Goal: Complete application form

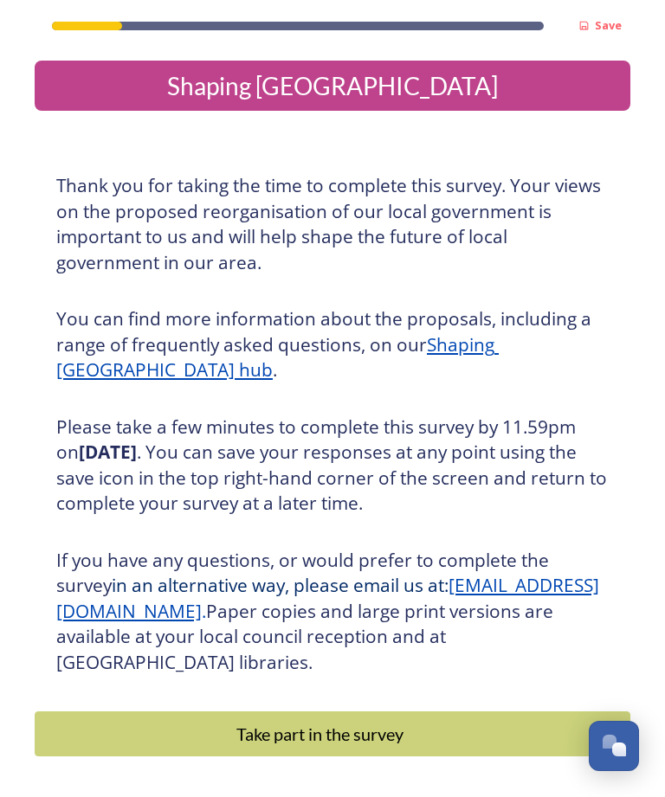
click at [498, 350] on u "Shaping [GEOGRAPHIC_DATA] hub" at bounding box center [277, 357] width 442 height 50
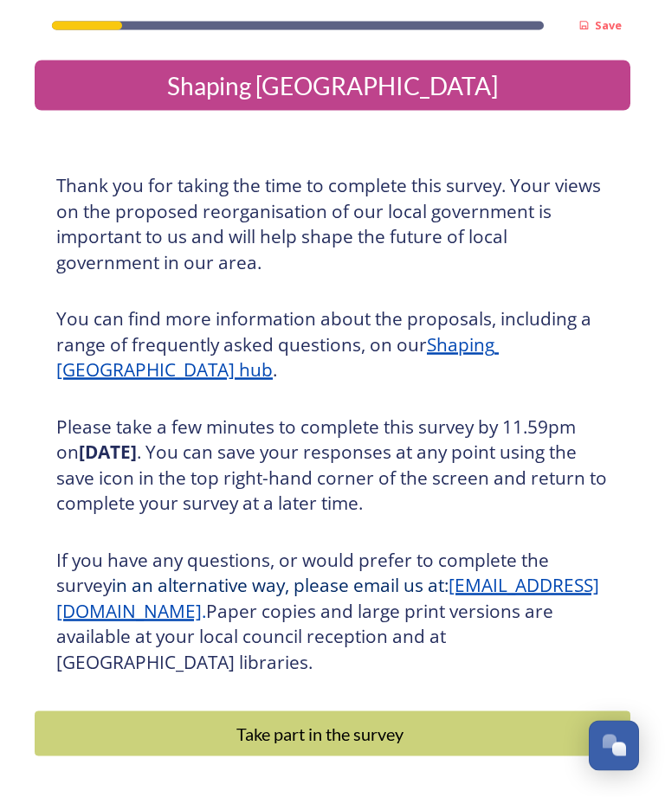
scroll to position [55, 0]
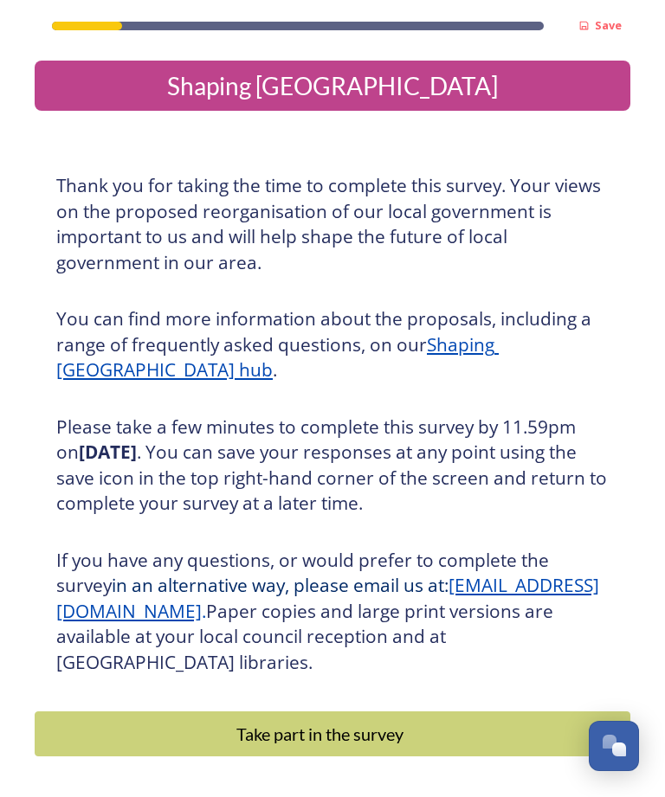
click at [125, 573] on u "[EMAIL_ADDRESS][DOMAIN_NAME]" at bounding box center [327, 598] width 543 height 50
click at [488, 721] on div "Take part in the survey" at bounding box center [319, 734] width 551 height 26
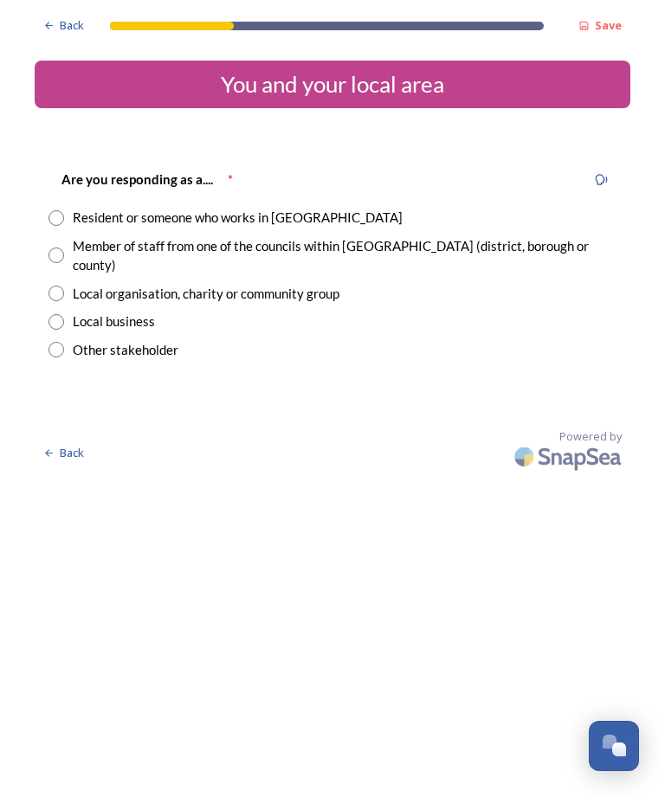
click at [57, 220] on input "radio" at bounding box center [56, 218] width 16 height 16
radio input "true"
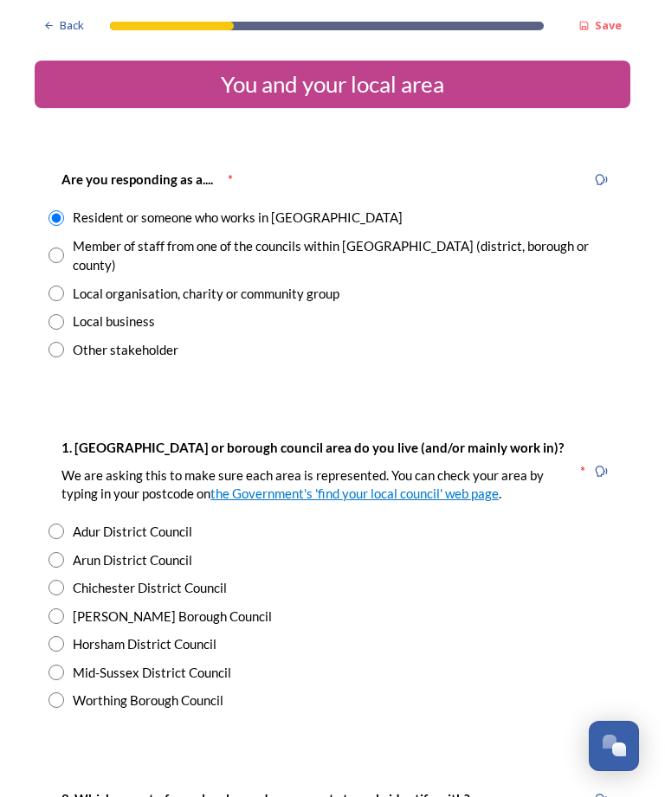
click at [52, 636] on input "radio" at bounding box center [56, 644] width 16 height 16
radio input "true"
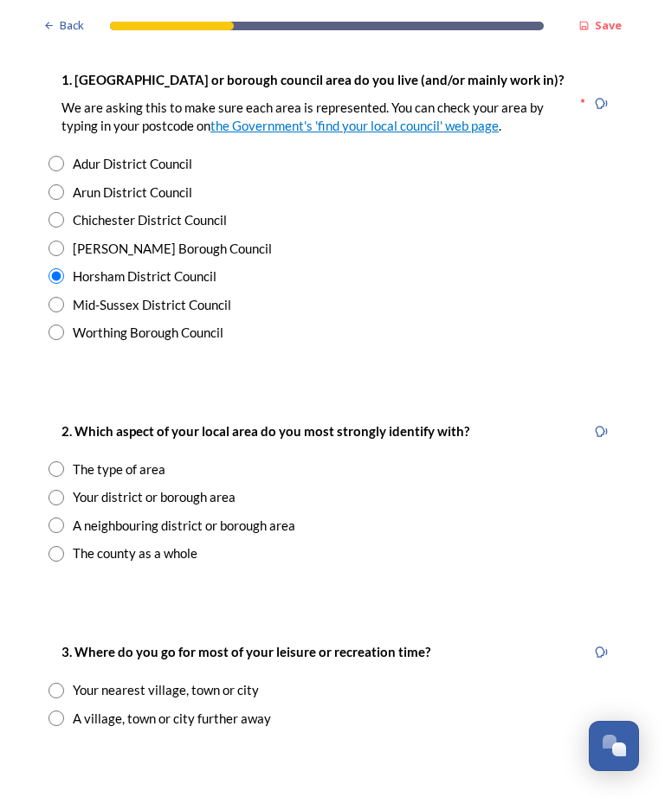
scroll to position [369, 0]
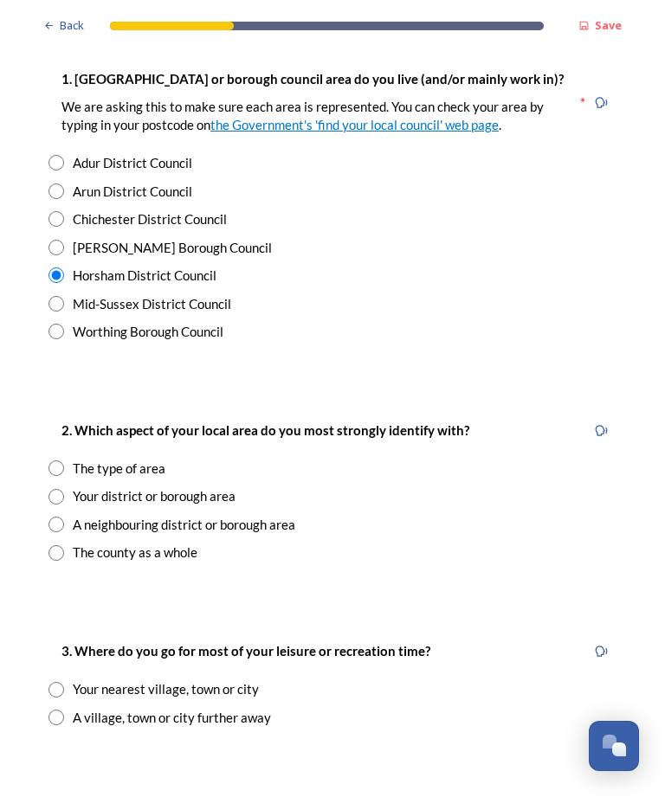
click at [54, 545] on input "radio" at bounding box center [56, 553] width 16 height 16
radio input "true"
click at [57, 682] on input "radio" at bounding box center [56, 690] width 16 height 16
radio input "true"
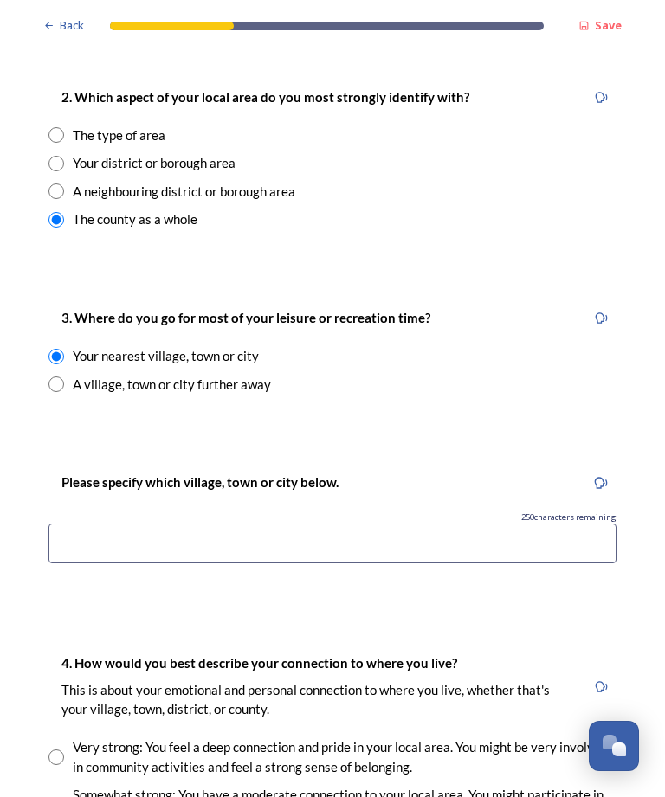
scroll to position [704, 0]
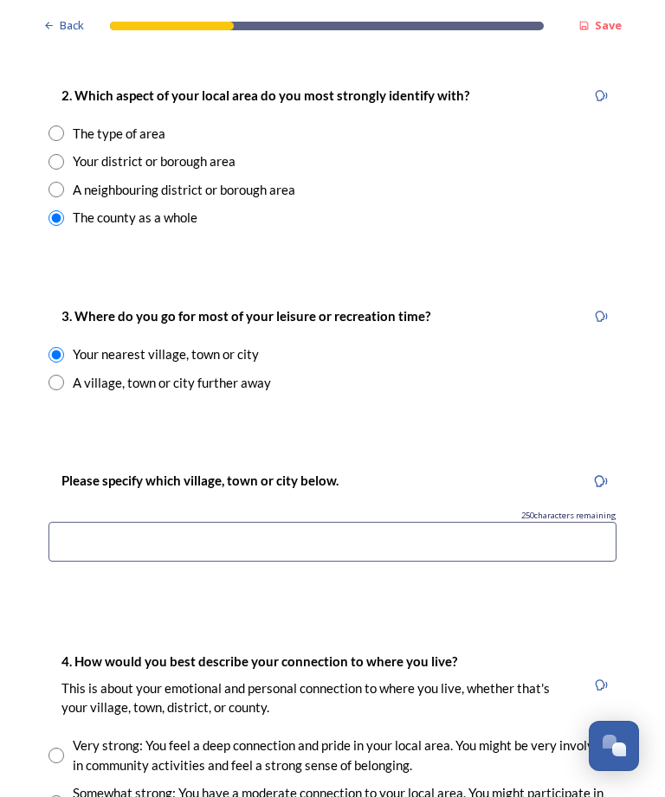
click at [96, 522] on input at bounding box center [332, 542] width 568 height 40
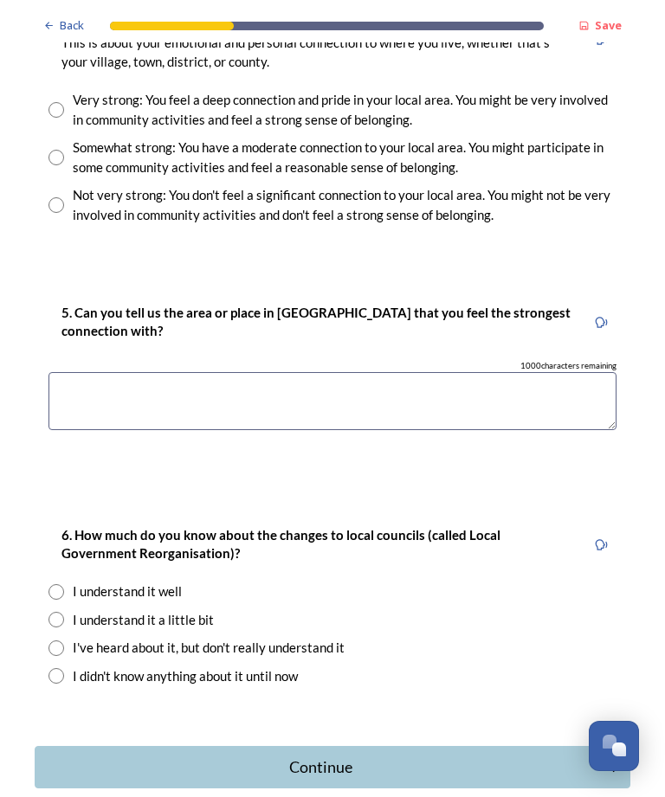
scroll to position [1347, 0]
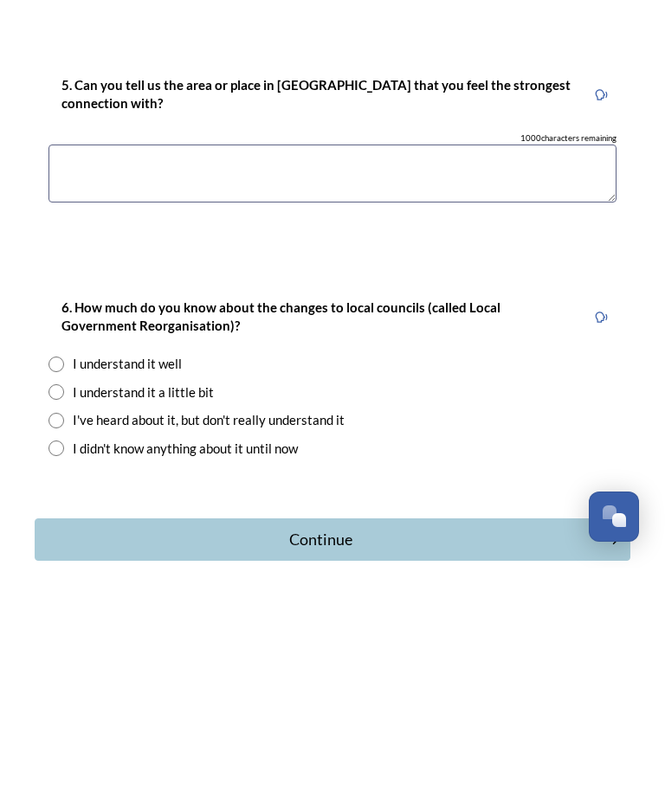
click at [184, 757] on div "Continue" at bounding box center [320, 768] width 553 height 23
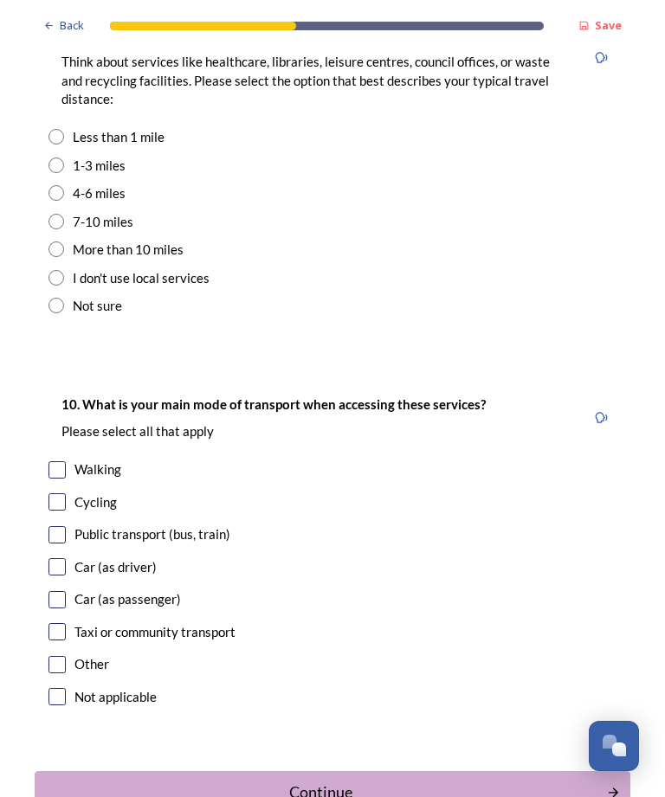
scroll to position [1389, 0]
click at [153, 781] on div "Continue" at bounding box center [320, 792] width 553 height 23
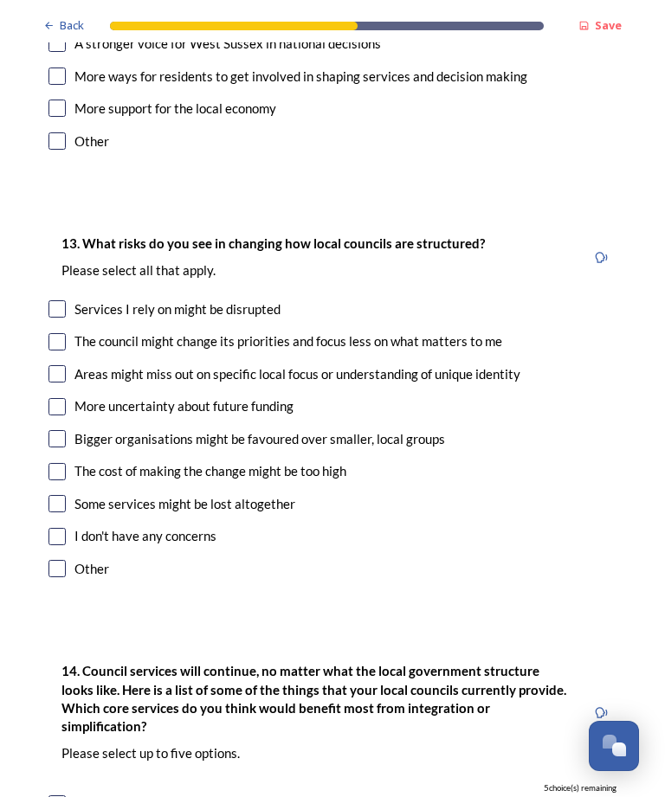
scroll to position [2895, 0]
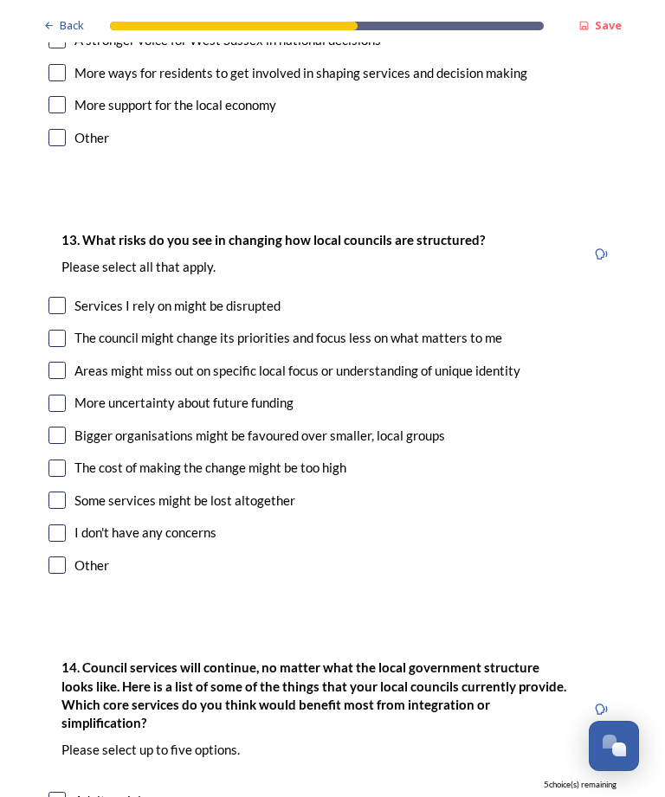
click at [62, 460] on input "checkbox" at bounding box center [56, 468] width 17 height 17
checkbox input "true"
click at [58, 492] on input "checkbox" at bounding box center [56, 500] width 17 height 17
checkbox input "true"
click at [44, 284] on div "13. What risks do you see in changing how local councils are structured? ﻿Pleas…" at bounding box center [332, 404] width 595 height 384
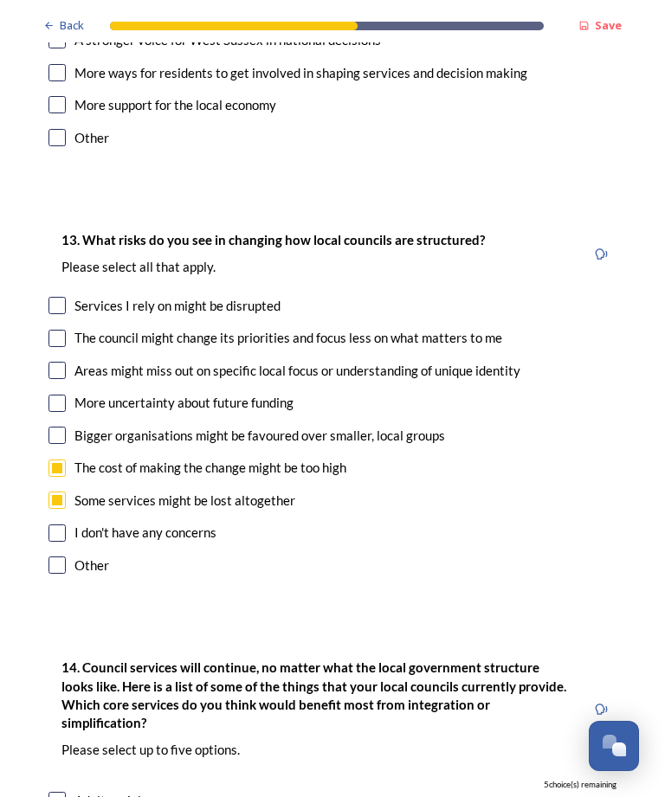
click at [62, 395] on input "checkbox" at bounding box center [56, 403] width 17 height 17
checkbox input "true"
click at [55, 362] on input "checkbox" at bounding box center [56, 370] width 17 height 17
checkbox input "true"
click at [65, 297] on input "checkbox" at bounding box center [56, 305] width 17 height 17
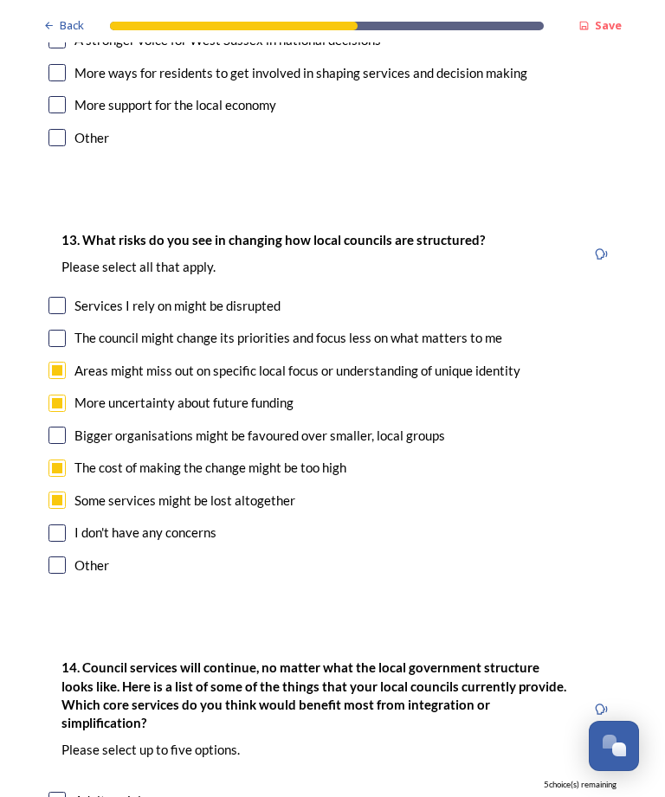
checkbox input "true"
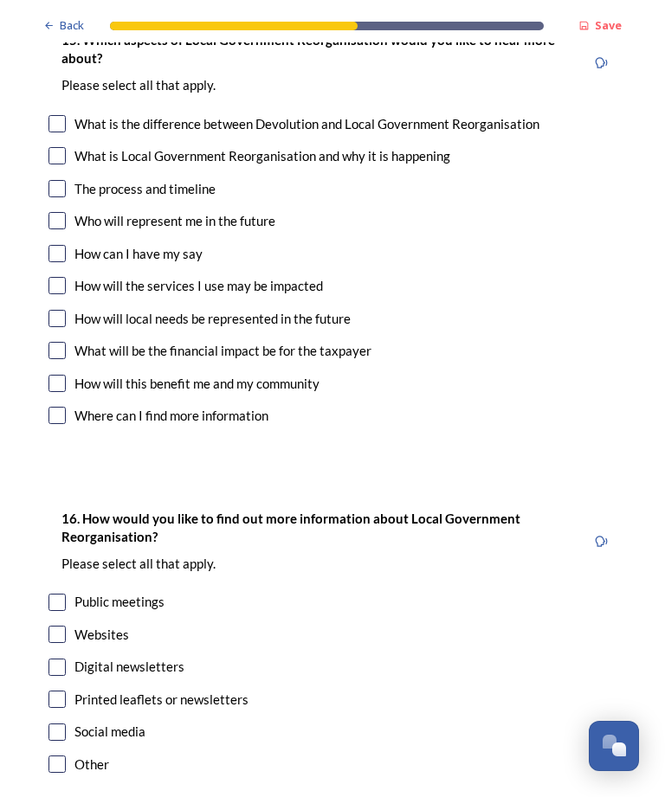
scroll to position [4456, 0]
